Goal: Task Accomplishment & Management: Use online tool/utility

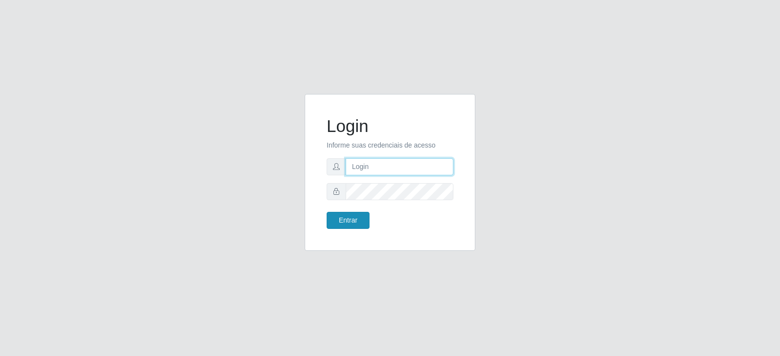
type input "[EMAIL_ADDRESS][DOMAIN_NAME]"
click at [350, 217] on button "Entrar" at bounding box center [348, 220] width 43 height 17
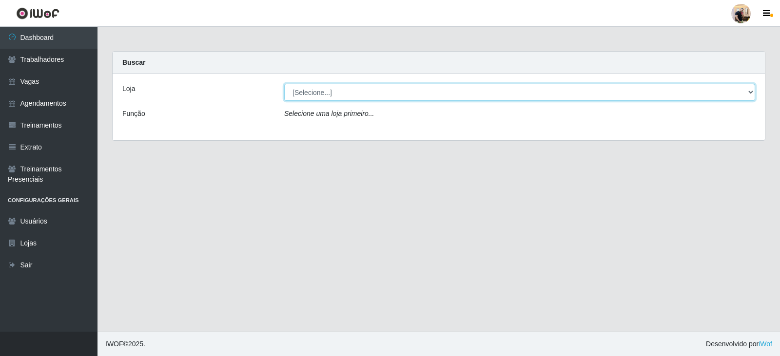
click at [371, 93] on select "[Selecione...] SuperFácil Atacado - Vale do Sol" at bounding box center [519, 92] width 471 height 17
select select "502"
click at [284, 84] on select "[Selecione...] SuperFácil Atacado - Vale do Sol" at bounding box center [519, 92] width 471 height 17
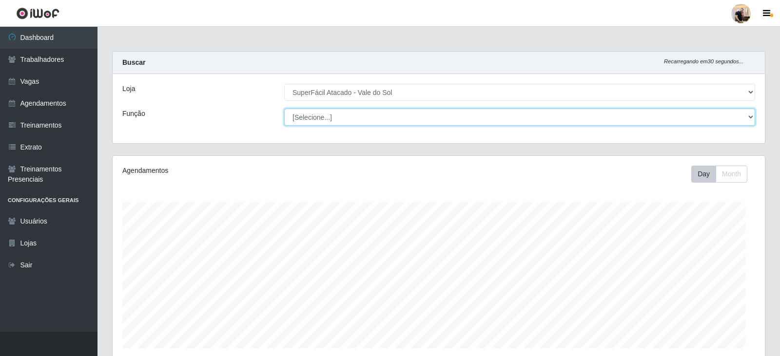
click at [368, 118] on select "[Selecione...] Embalador Embalador + Embalador ++ Operador de Caixa Operador de…" at bounding box center [519, 117] width 471 height 17
click at [354, 113] on select "[Selecione...] Embalador Embalador + Embalador ++ Operador de Caixa Operador de…" at bounding box center [518, 117] width 469 height 17
click at [355, 112] on select "[Selecione...] Embalador Embalador + Embalador ++ Operador de Caixa Operador de…" at bounding box center [518, 117] width 469 height 17
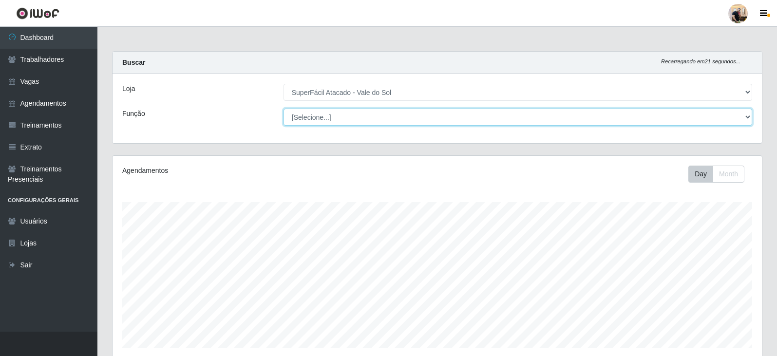
select select "22"
click at [284, 109] on select "[Selecione...] Embalador Embalador + Embalador ++ Operador de Caixa Operador de…" at bounding box center [518, 117] width 469 height 17
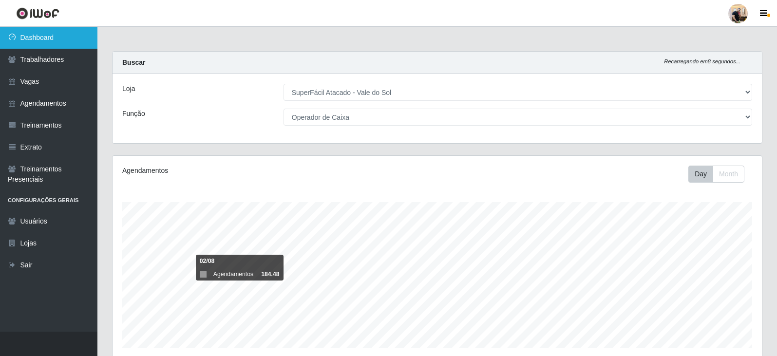
click at [58, 34] on link "Dashboard" at bounding box center [48, 38] width 97 height 22
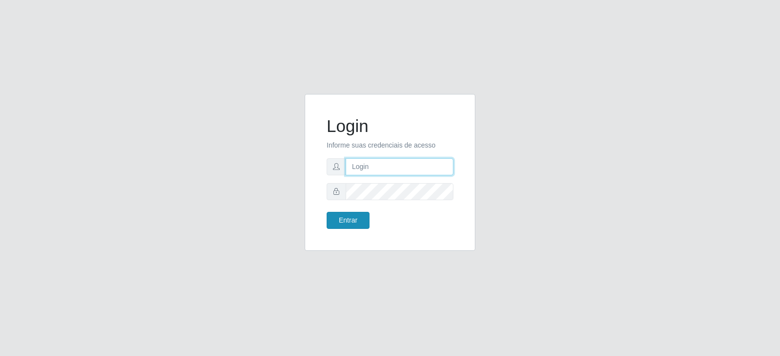
type input "[EMAIL_ADDRESS][DOMAIN_NAME]"
click at [353, 220] on button "Entrar" at bounding box center [348, 220] width 43 height 17
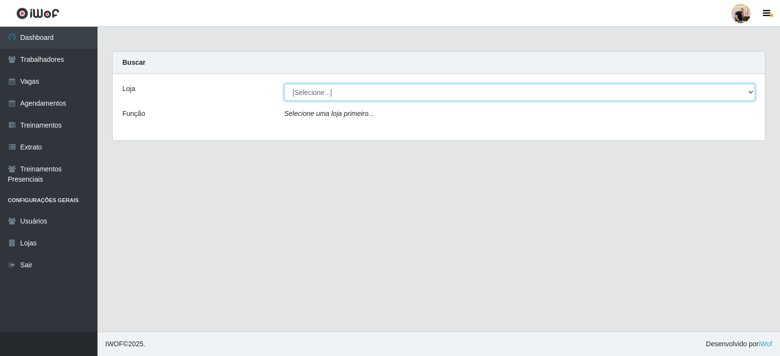
click at [317, 92] on select "[Selecione...] SuperFácil Atacado - Vale do Sol" at bounding box center [519, 92] width 471 height 17
select select "502"
click at [284, 84] on select "[Selecione...] SuperFácil Atacado - Vale do Sol" at bounding box center [519, 92] width 471 height 17
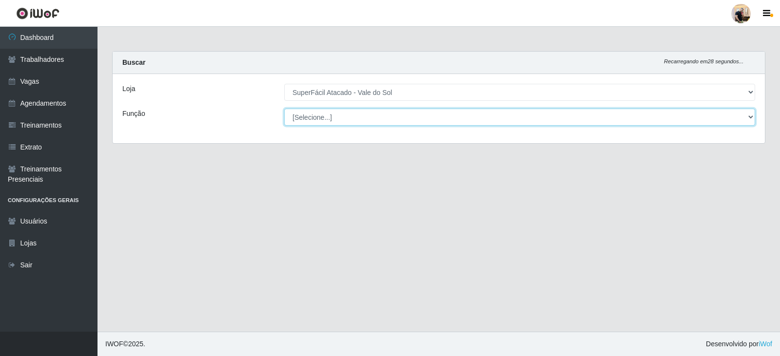
click at [337, 115] on select "[Selecione...] Embalador Embalador + Embalador ++ Operador de Caixa Operador de…" at bounding box center [519, 117] width 471 height 17
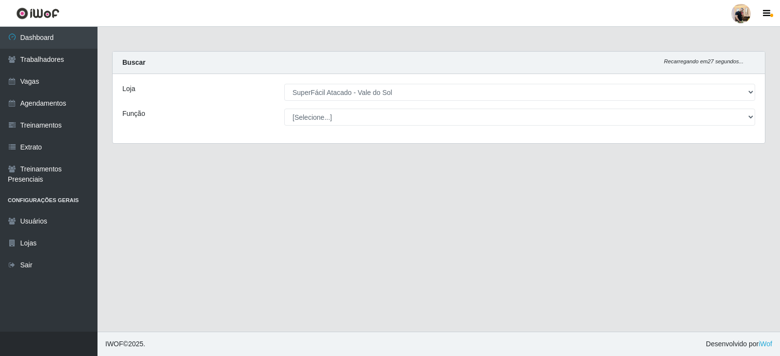
click at [244, 209] on main "Carregando... Buscar Recarregando em 27 segundos... Loja [Selecione...] SuperFá…" at bounding box center [438, 179] width 682 height 305
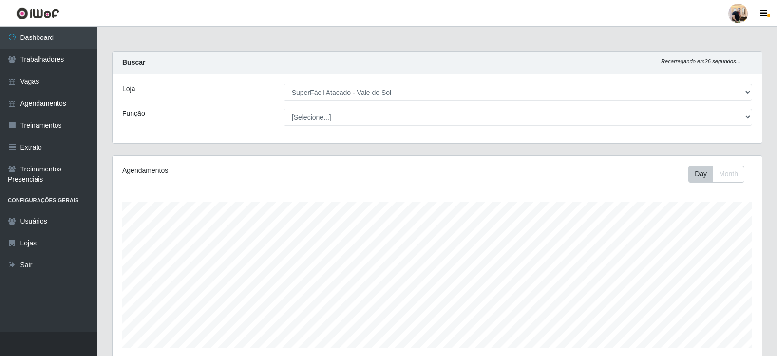
scroll to position [202, 650]
